Goal: Check status: Check status

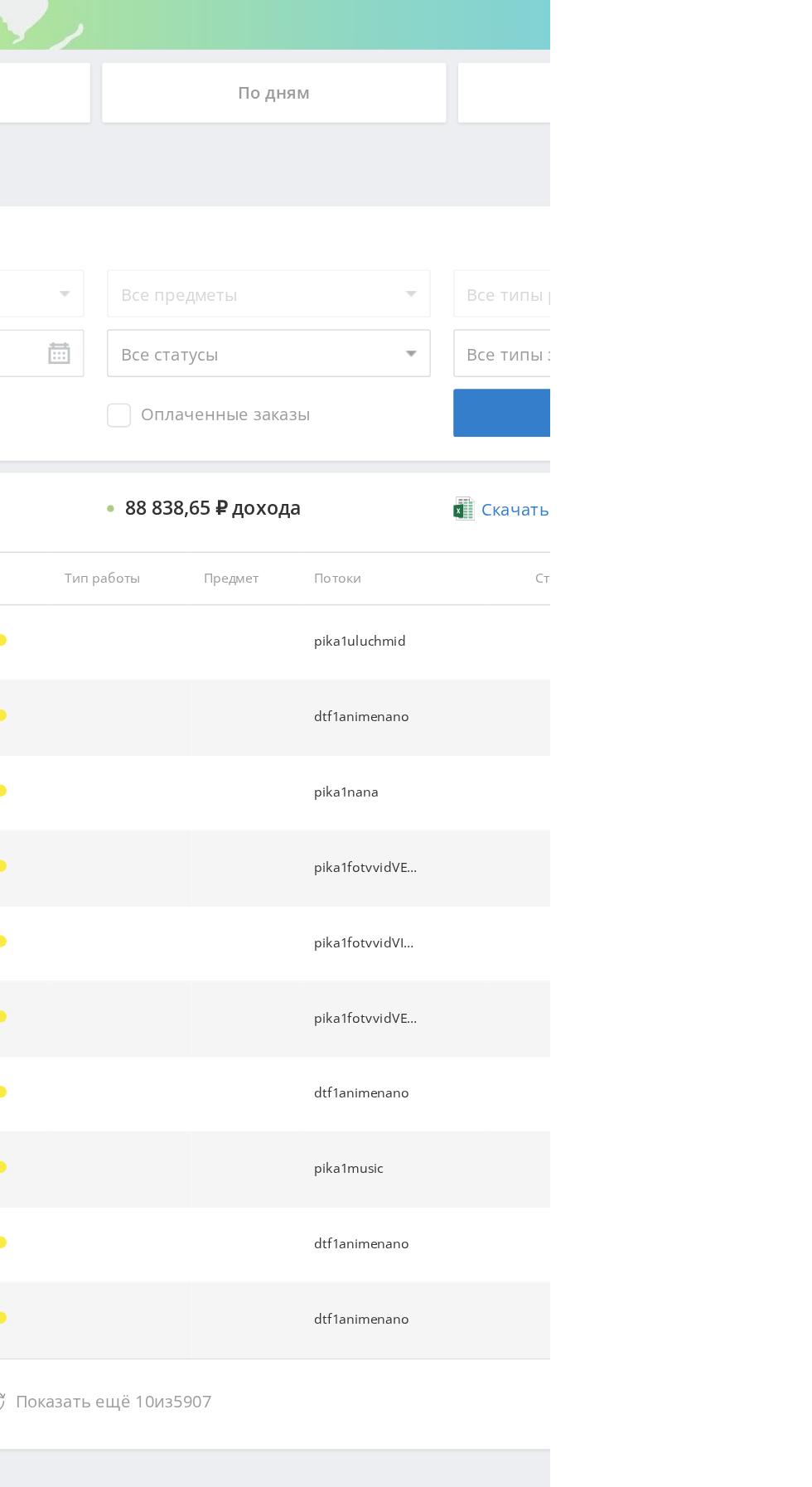
click at [566, 1276] on button "Показать ещё 10 из 5907" at bounding box center [497, 1267] width 944 height 33
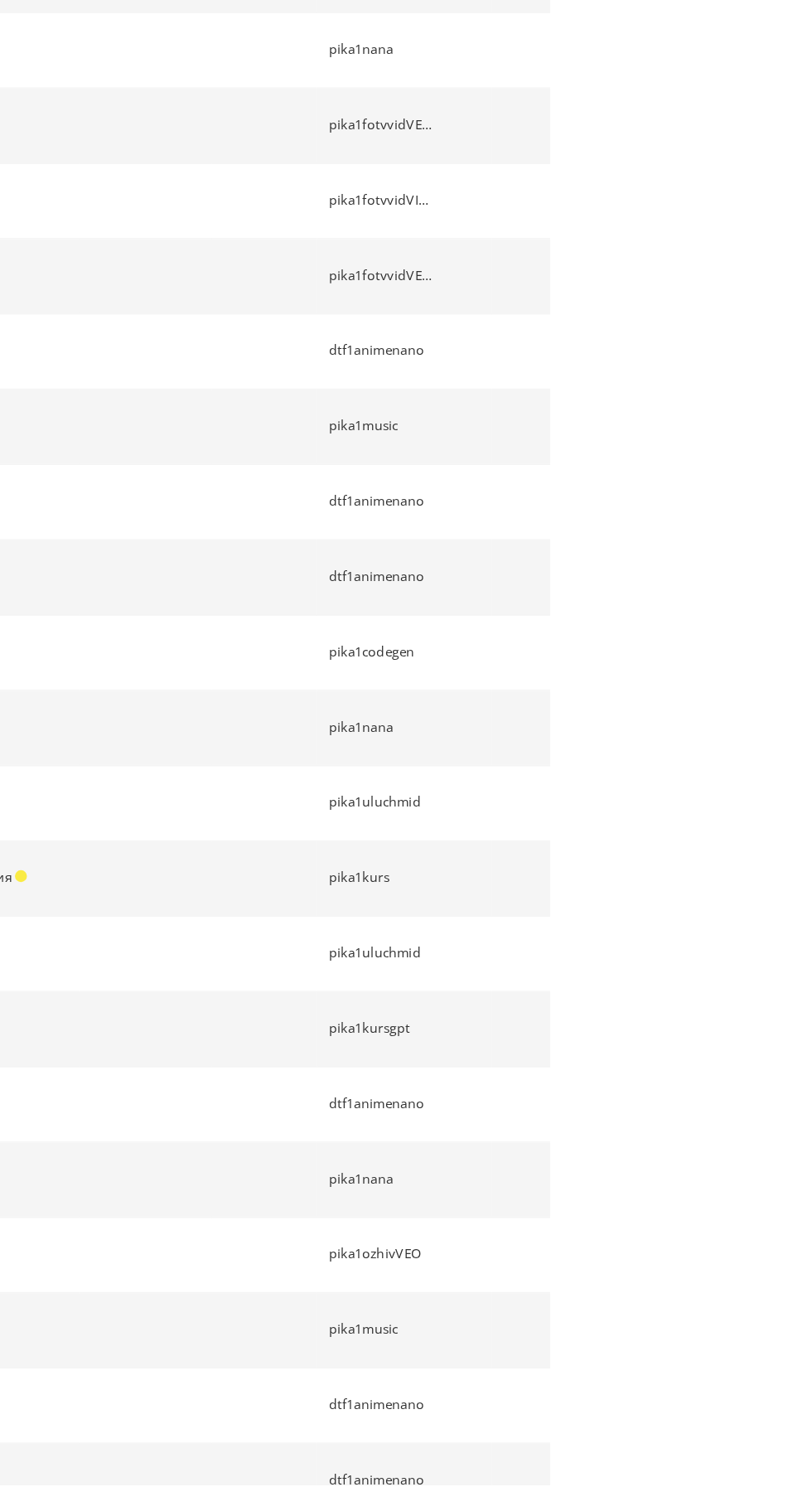
scroll to position [315, 0]
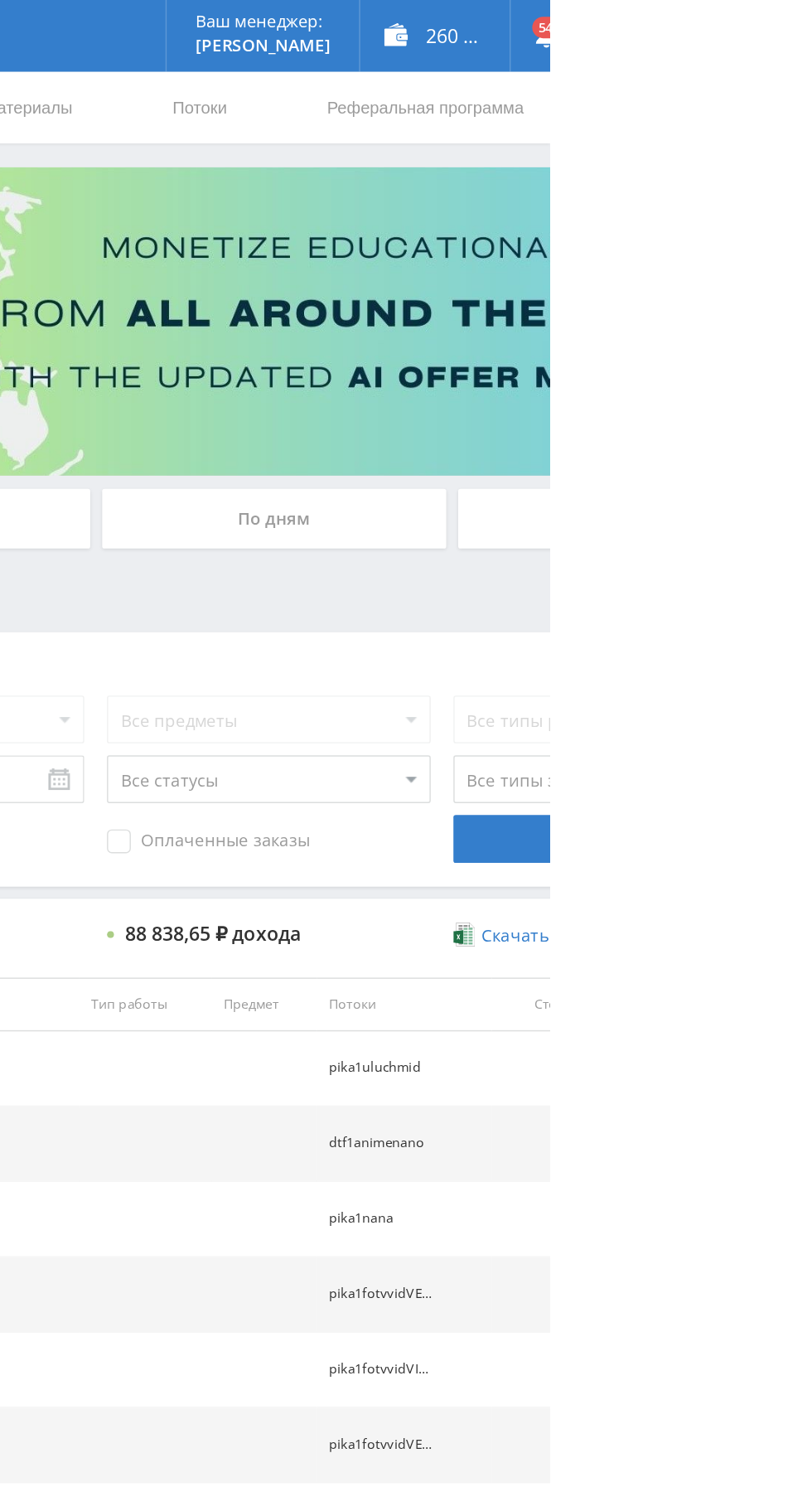
click at [668, 358] on div "По дням" at bounding box center [621, 360] width 239 height 41
click at [0, 0] on input "По дням" at bounding box center [0, 0] width 0 height 0
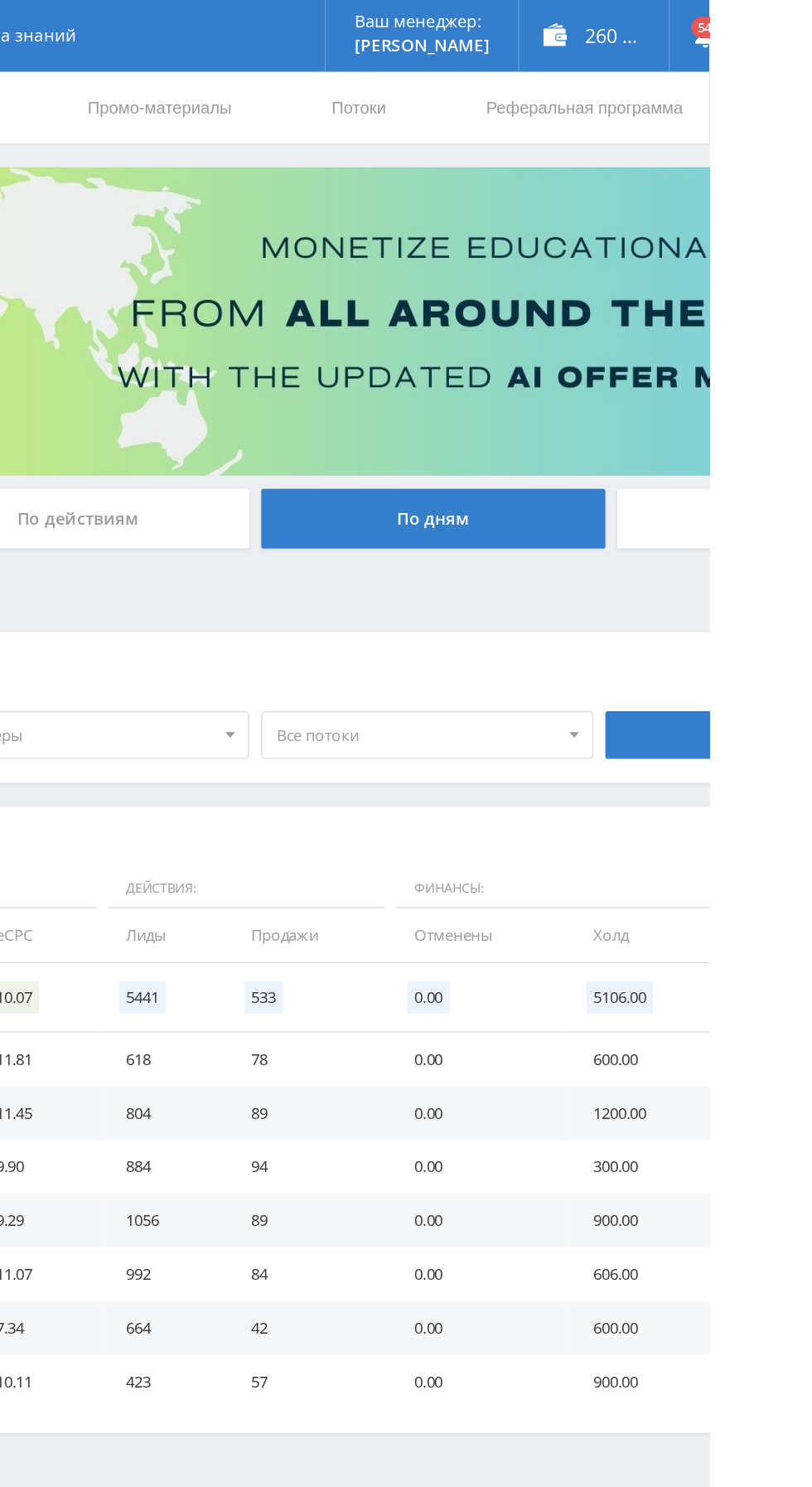
scroll to position [0, 0]
